Goal: Transaction & Acquisition: Purchase product/service

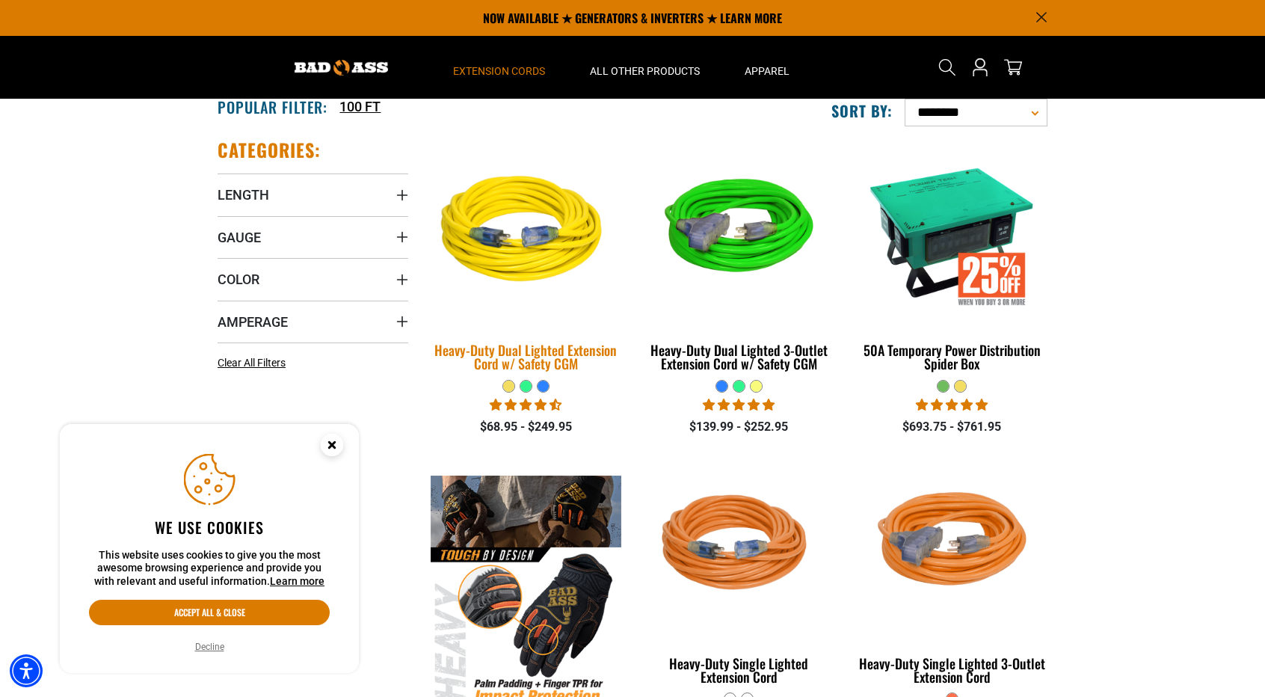
scroll to position [299, 0]
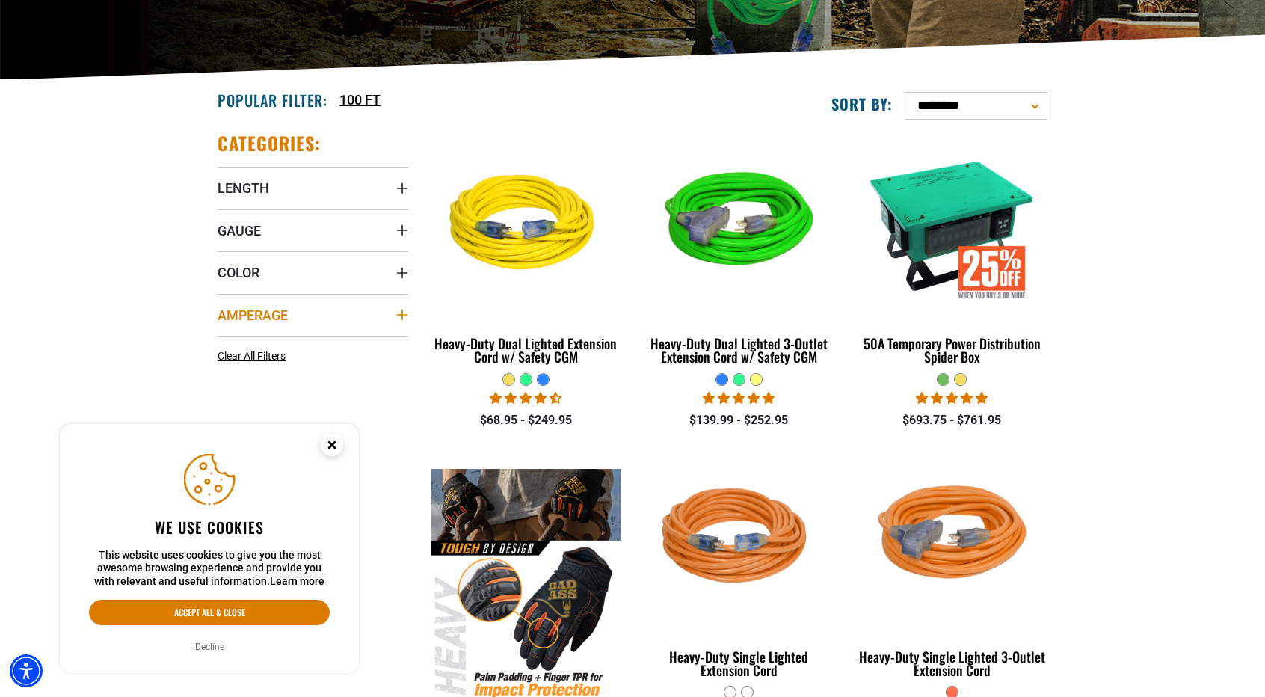
click at [399, 309] on icon "Amperage" at bounding box center [402, 315] width 12 height 12
click at [324, 341] on icon at bounding box center [319, 345] width 12 height 19
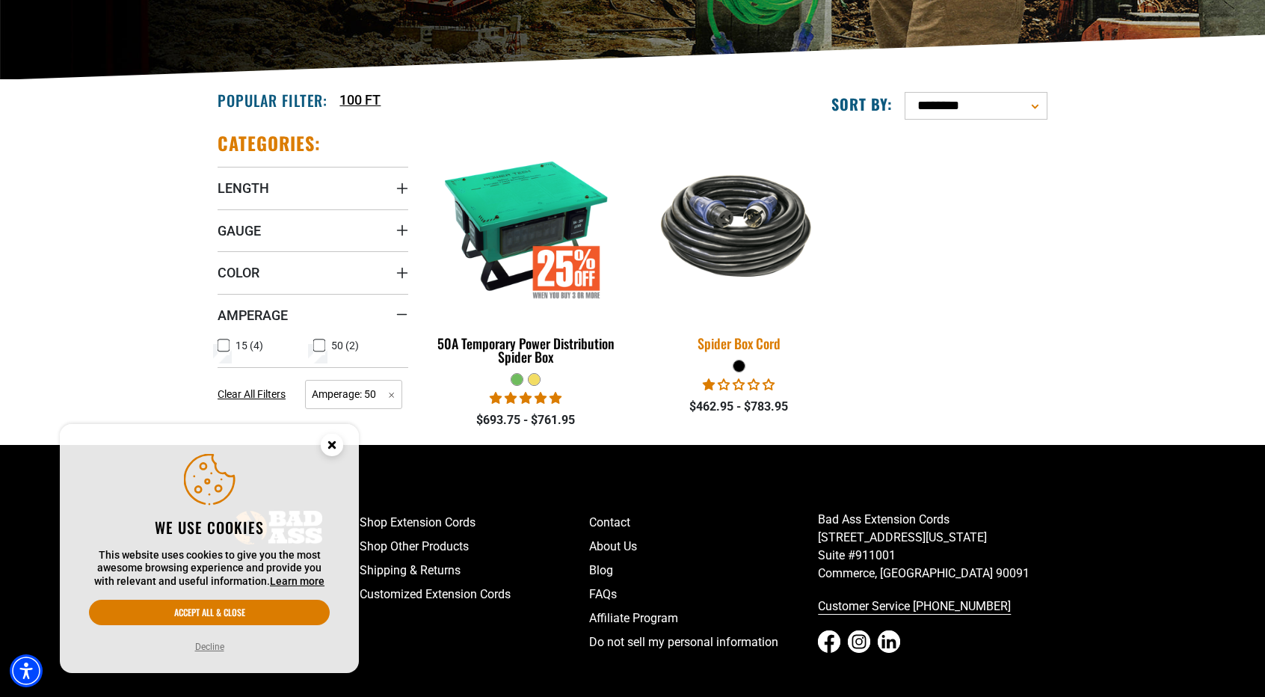
click at [738, 250] on img at bounding box center [738, 226] width 209 height 128
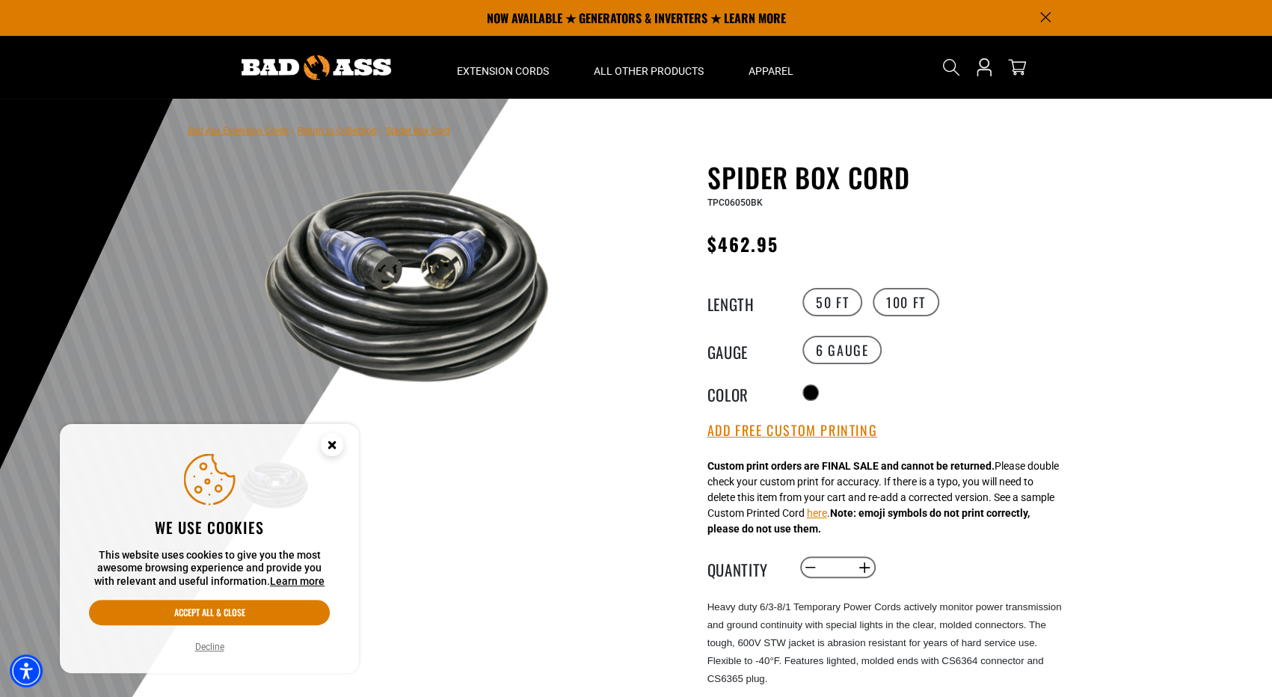
click at [325, 437] on circle "Close this option" at bounding box center [332, 445] width 22 height 22
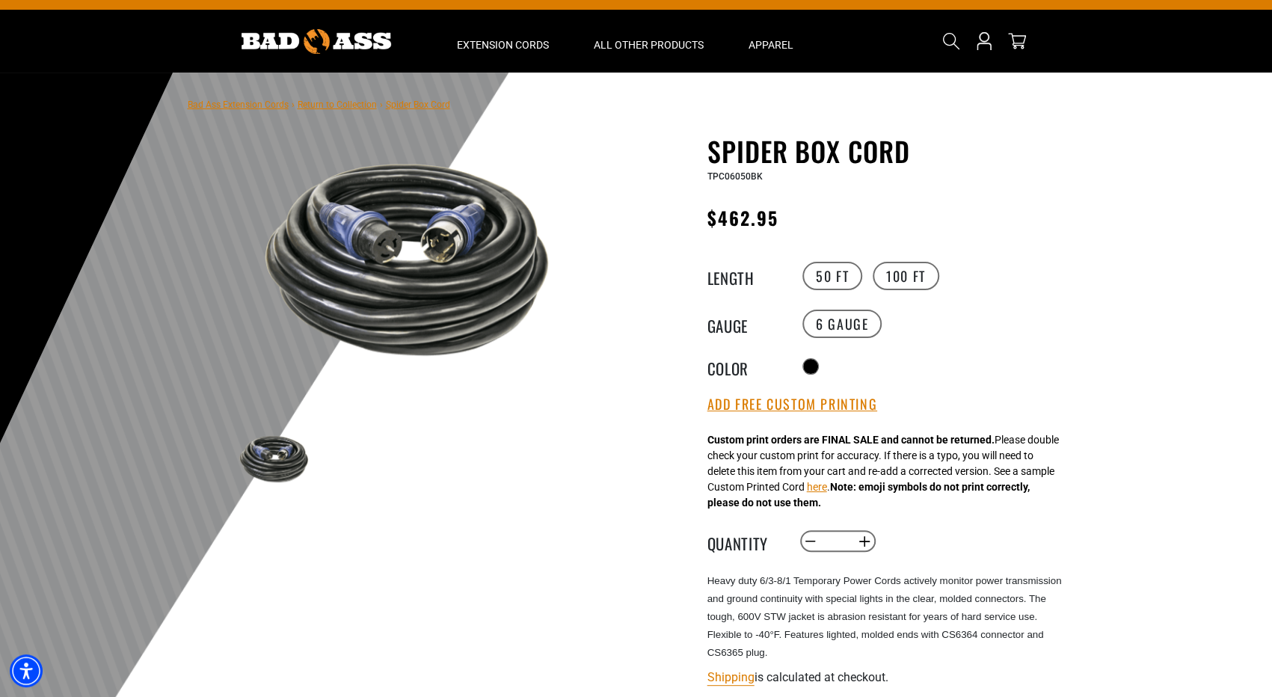
scroll to position [75, 0]
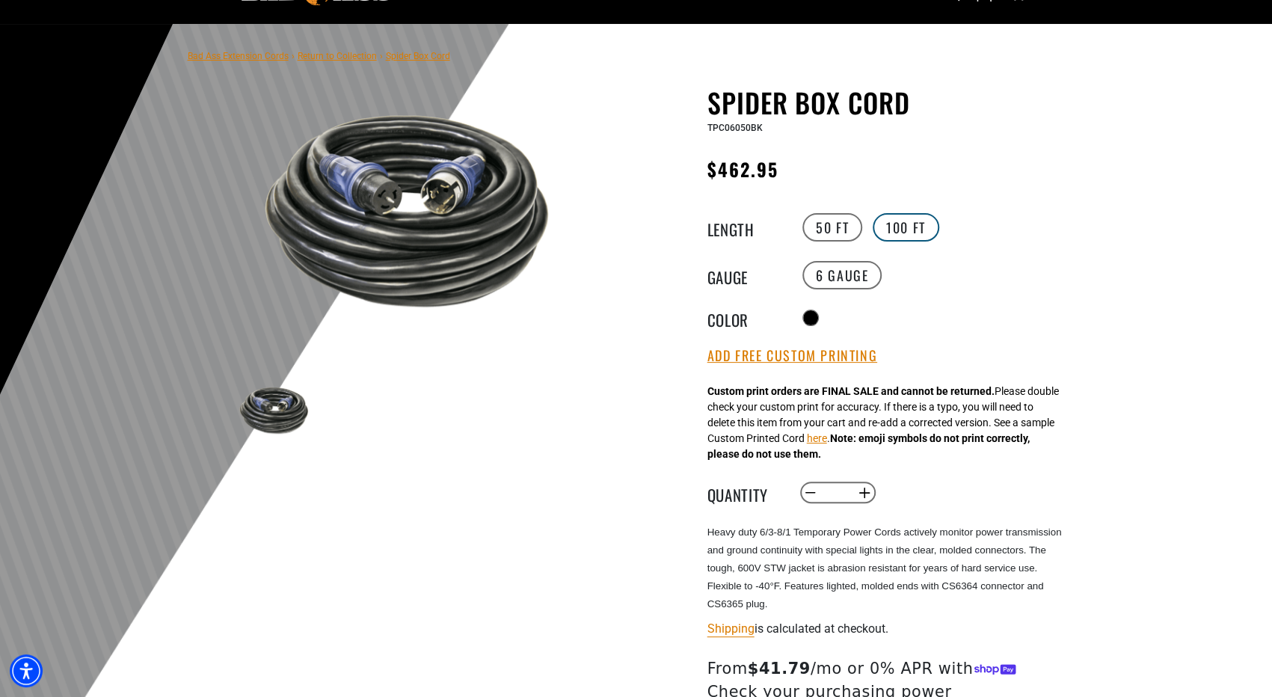
click at [903, 227] on label "100 FT" at bounding box center [906, 227] width 67 height 28
click at [828, 240] on label "50 FT" at bounding box center [832, 227] width 60 height 28
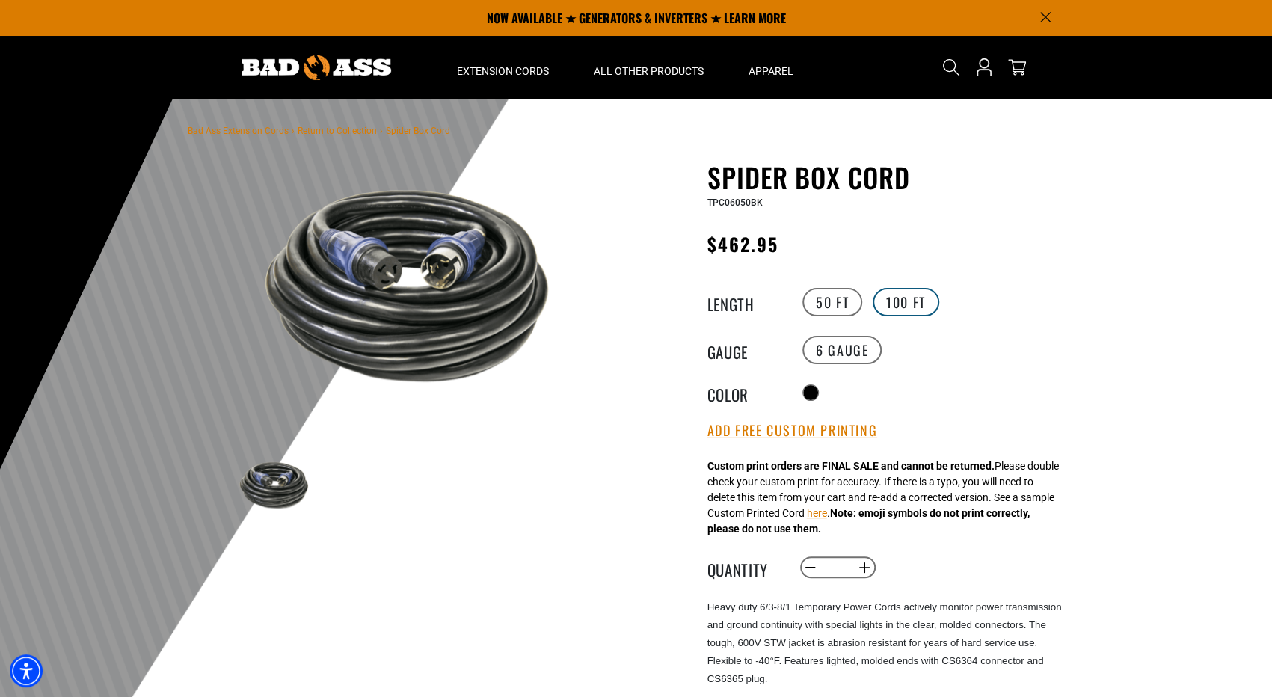
click at [887, 301] on label "100 FT" at bounding box center [906, 302] width 67 height 28
click at [925, 296] on label "100 FT" at bounding box center [906, 302] width 67 height 28
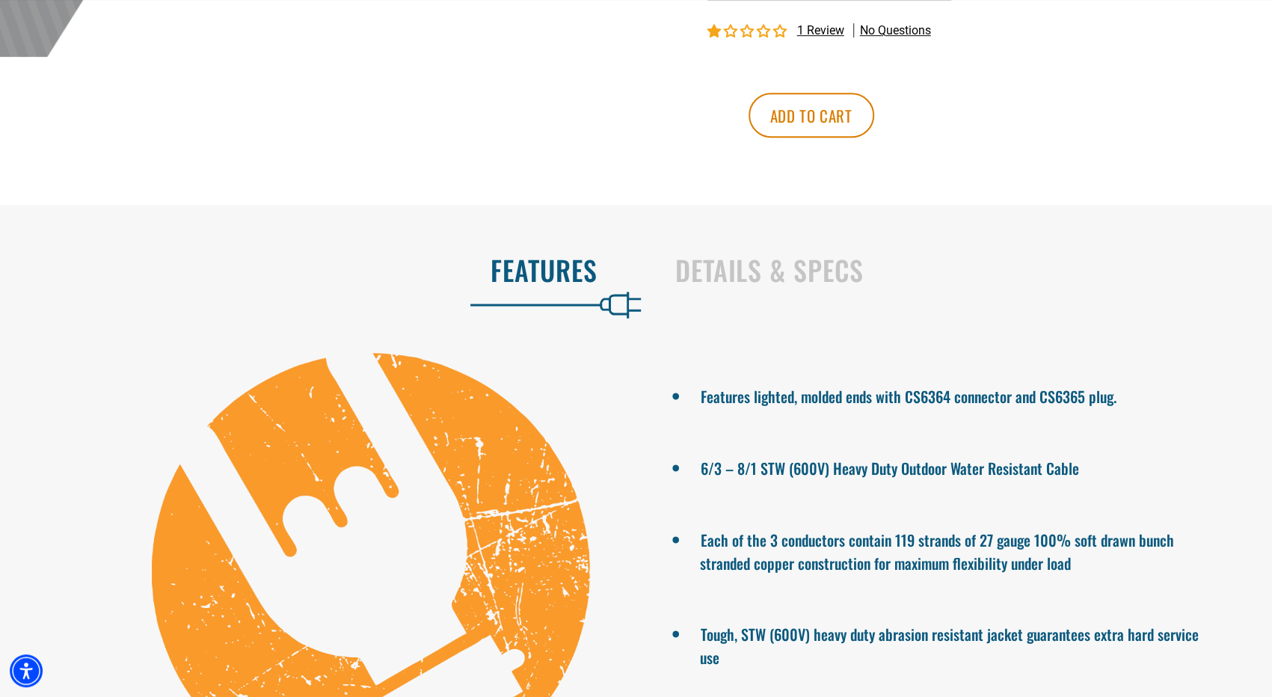
scroll to position [897, 0]
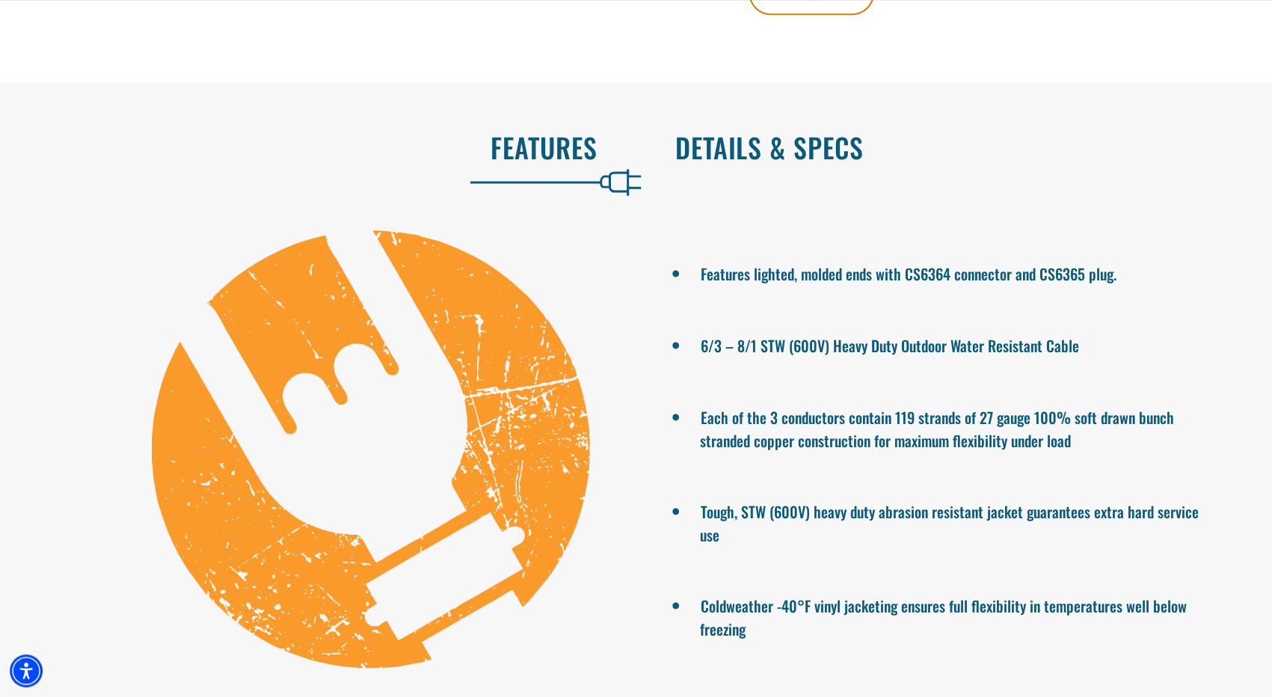
click at [775, 158] on h2 "Details & Specs" at bounding box center [958, 147] width 566 height 31
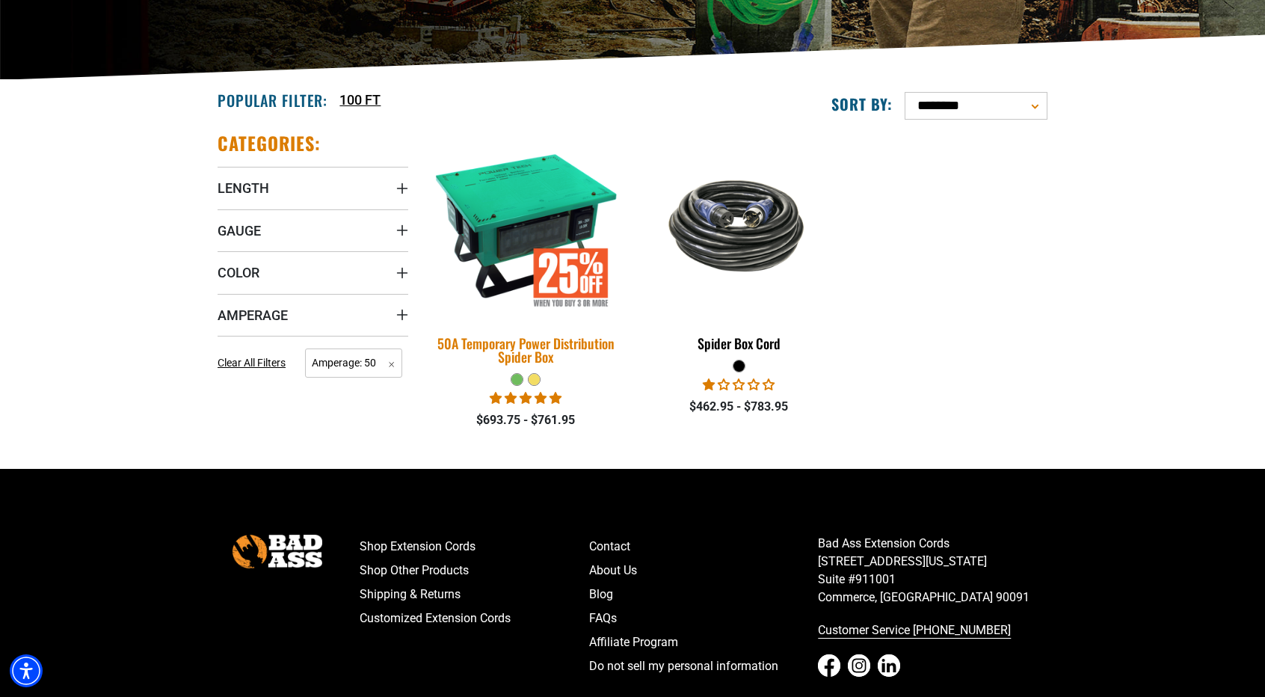
click at [509, 217] on img at bounding box center [526, 224] width 209 height 191
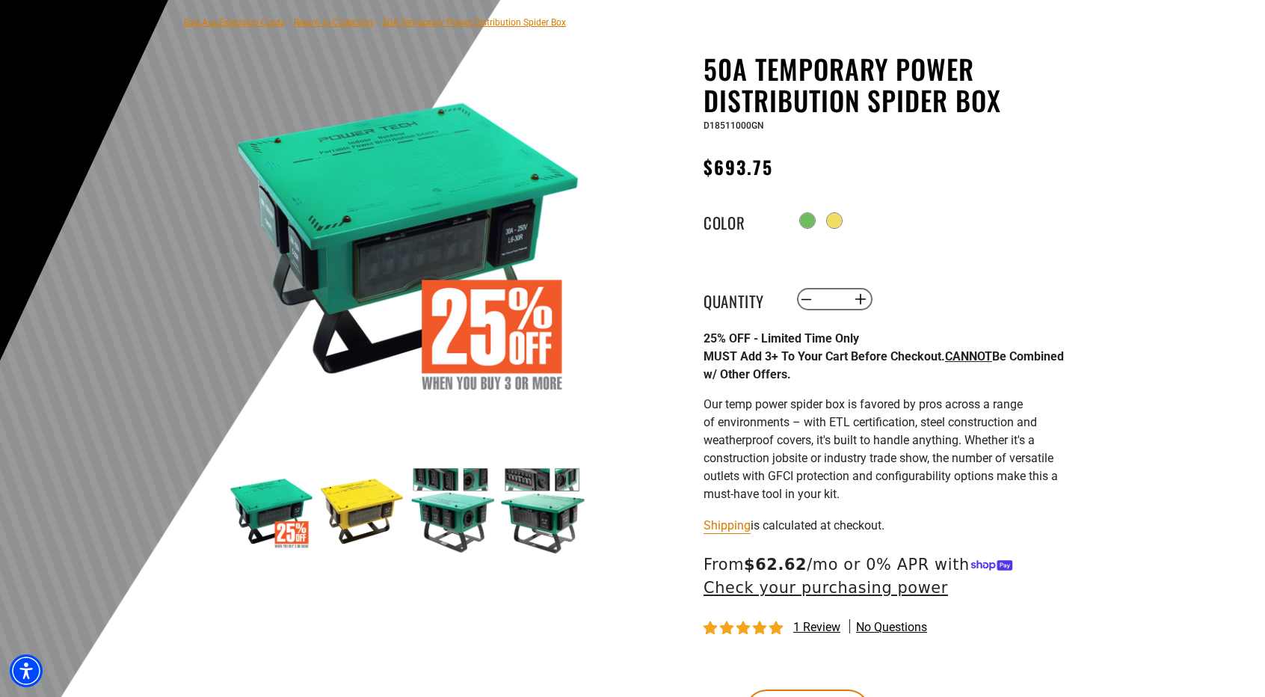
scroll to position [224, 0]
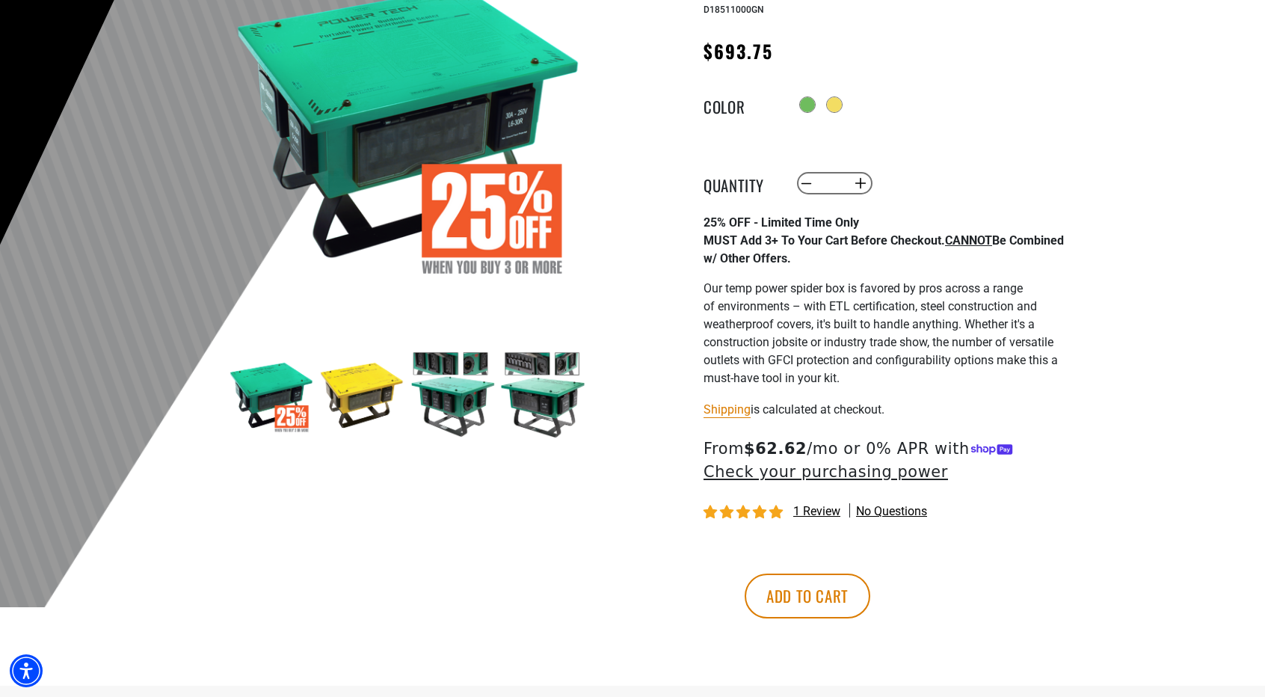
click at [556, 397] on img at bounding box center [542, 394] width 87 height 87
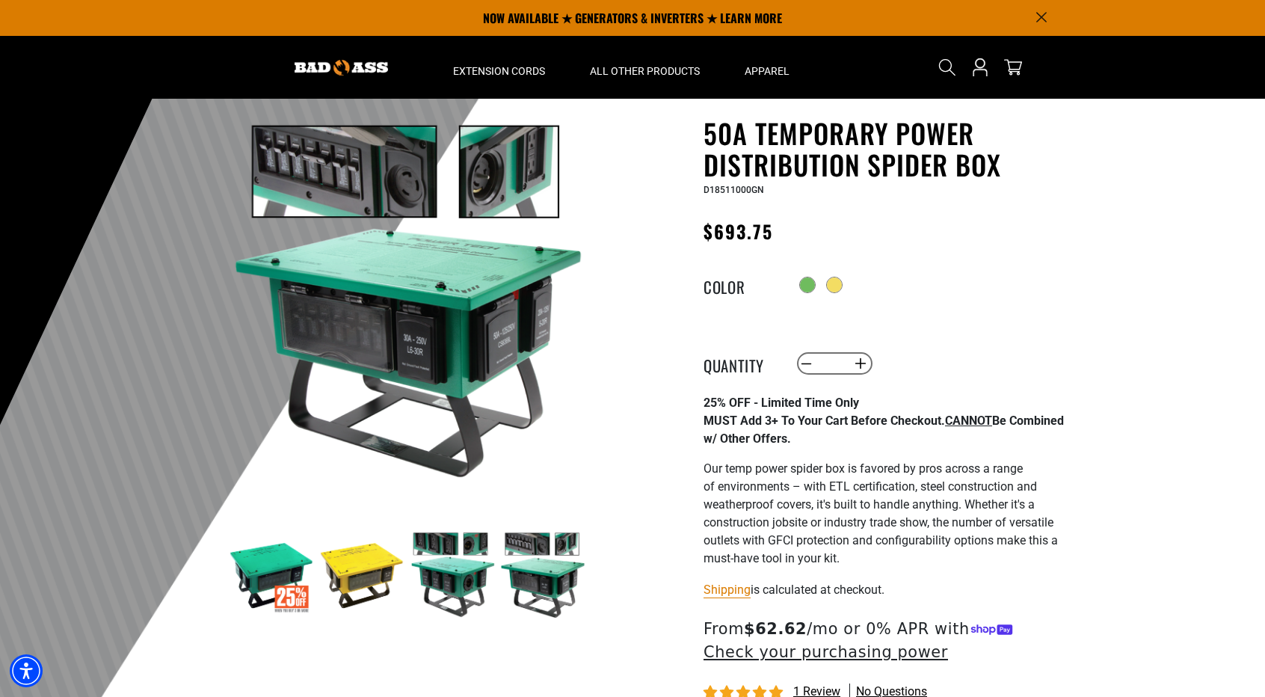
scroll to position [0, 0]
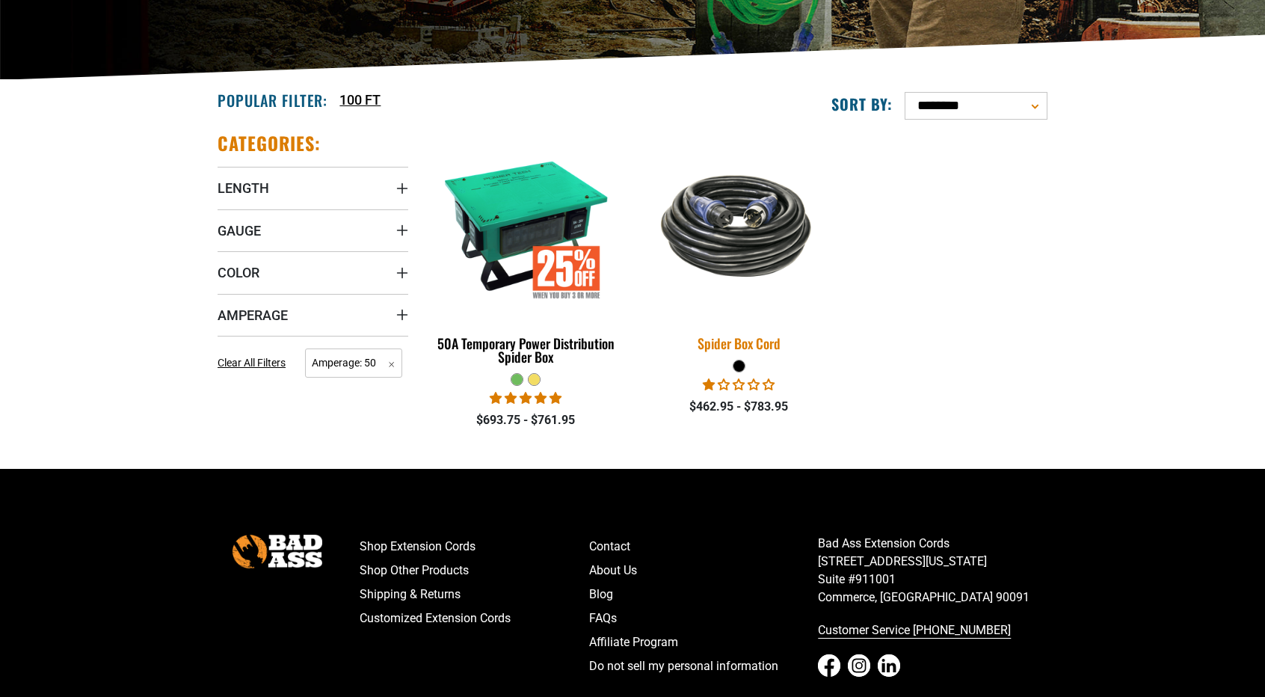
click at [742, 245] on img at bounding box center [738, 226] width 209 height 128
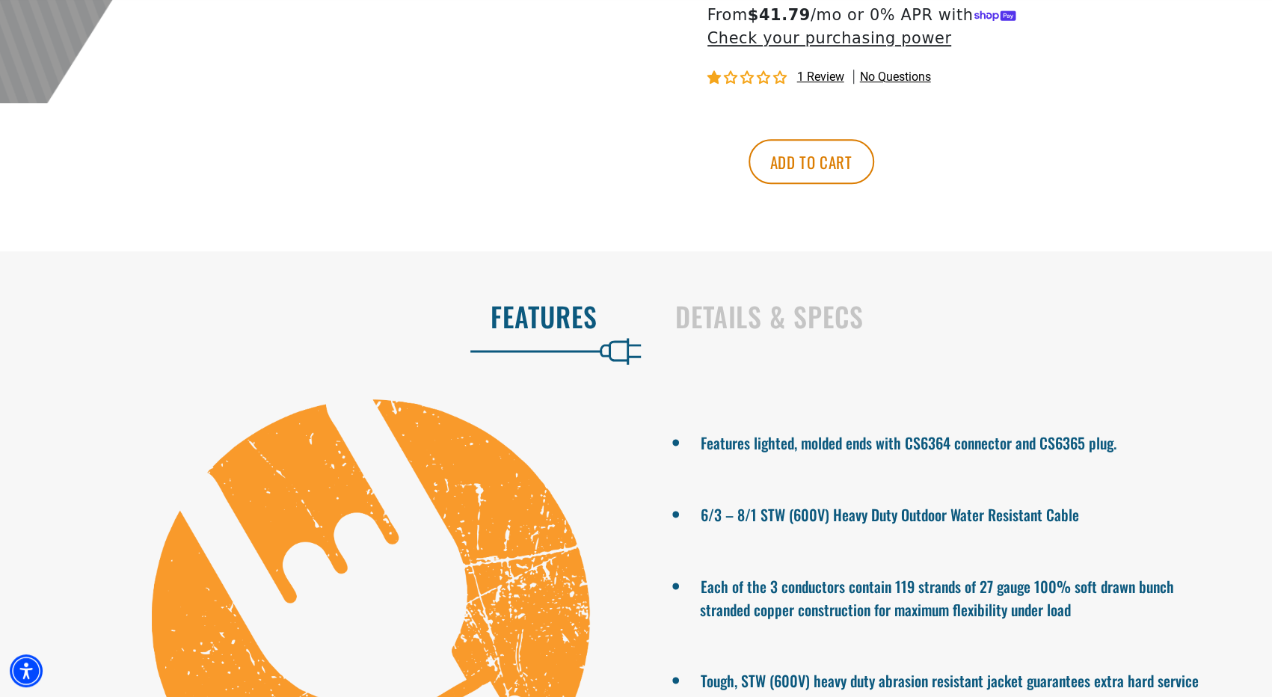
scroll to position [748, 0]
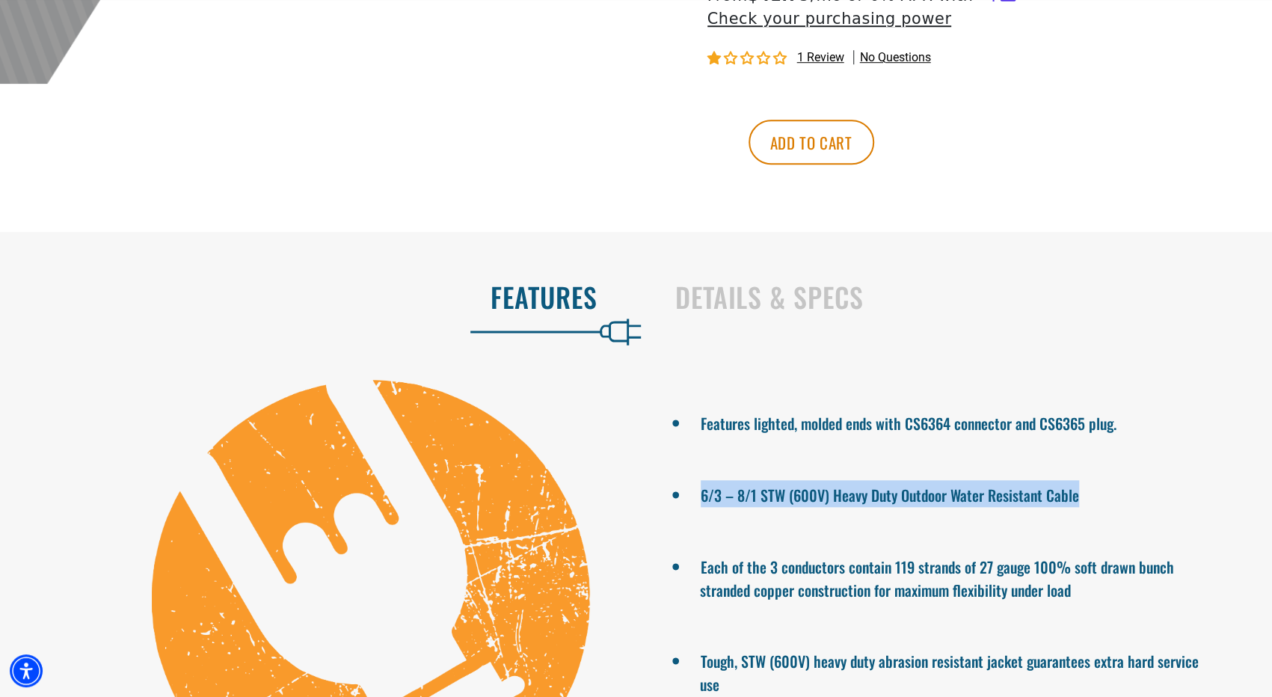
drag, startPoint x: 699, startPoint y: 495, endPoint x: 1080, endPoint y: 503, distance: 381.4
click at [1080, 503] on li "6/3 – 8/1 STW (600V) Heavy Duty Outdoor Water Resistant Cable" at bounding box center [960, 493] width 520 height 27
